Goal: Information Seeking & Learning: Check status

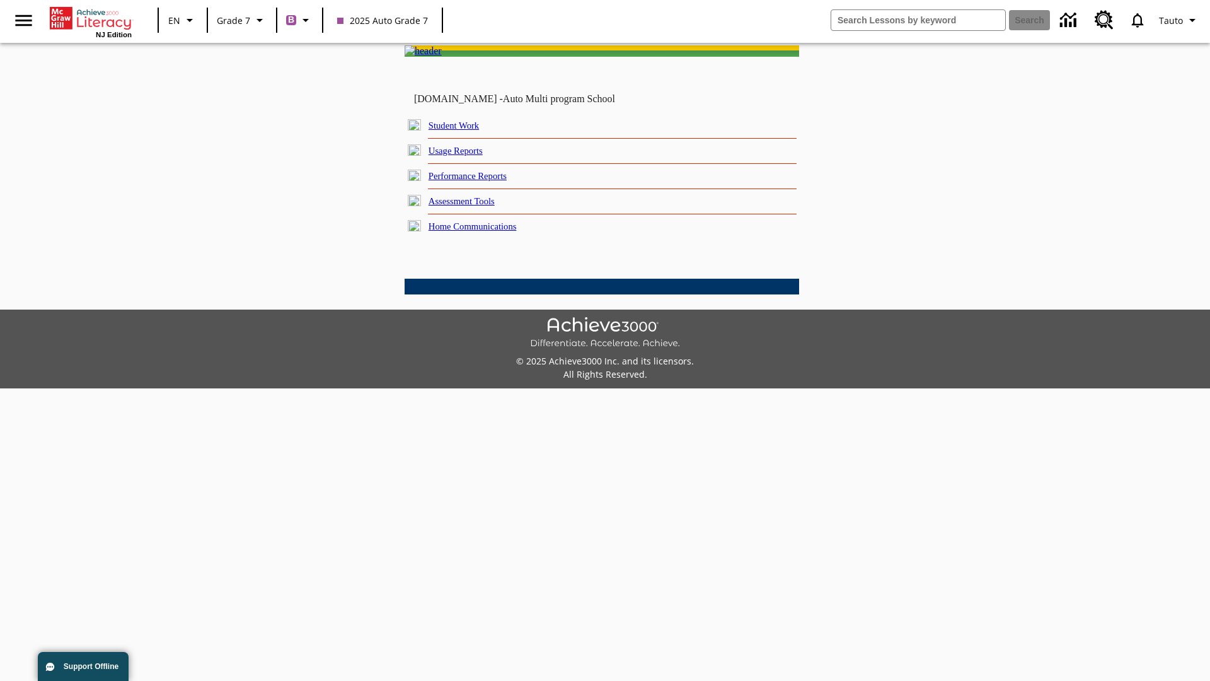
click at [482, 181] on link "Performance Reports" at bounding box center [468, 176] width 78 height 10
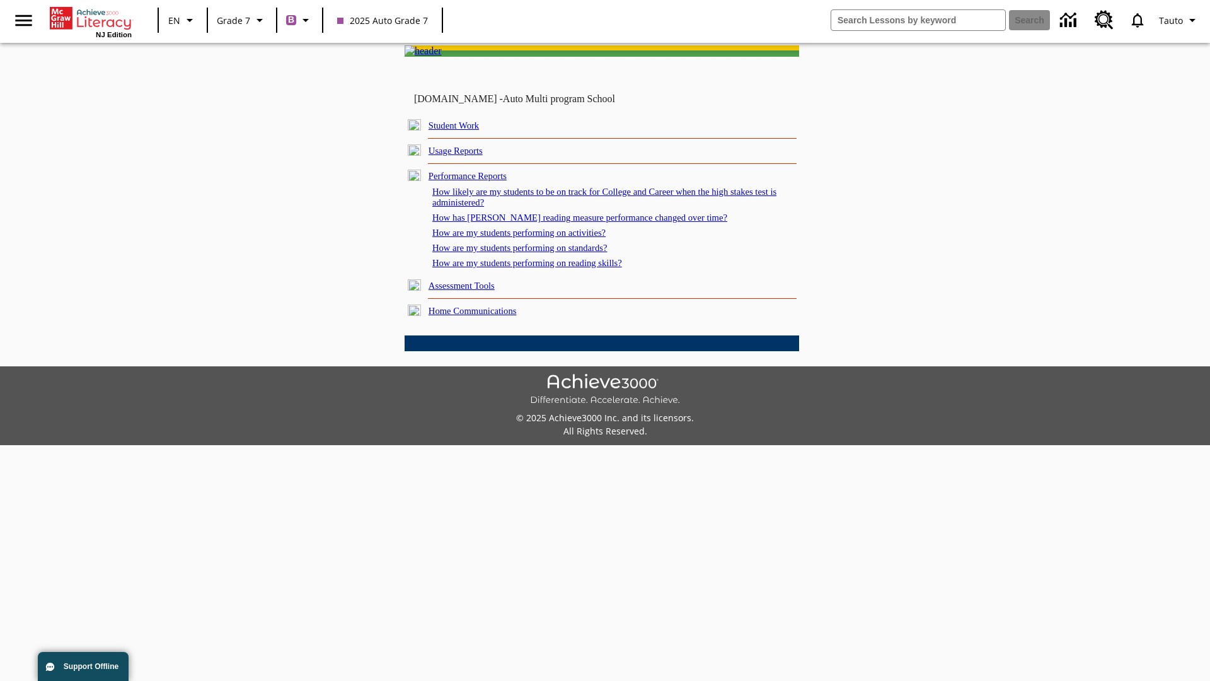
click at [540, 268] on link "How are my students performing on reading skills?" at bounding box center [527, 263] width 190 height 10
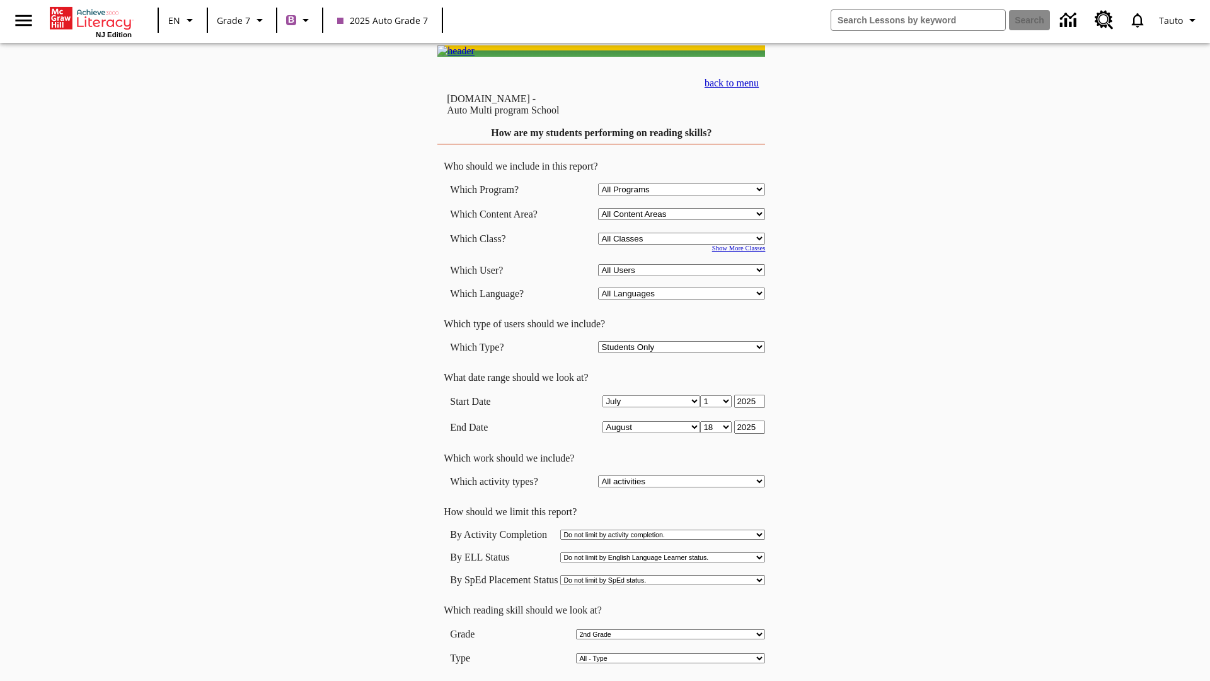
select select "2"
click at [603, 680] on input "View Report" at bounding box center [602, 694] width 61 height 14
select select "2348140"
